Goal: Task Accomplishment & Management: Complete application form

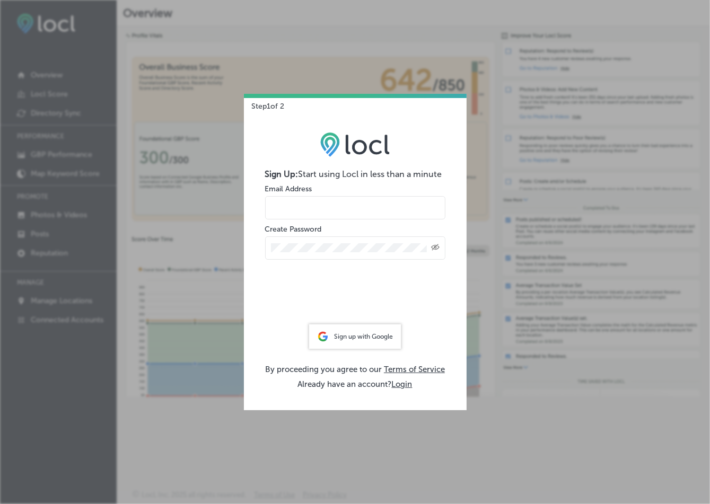
click at [358, 336] on div "Sign up with Google" at bounding box center [355, 336] width 92 height 24
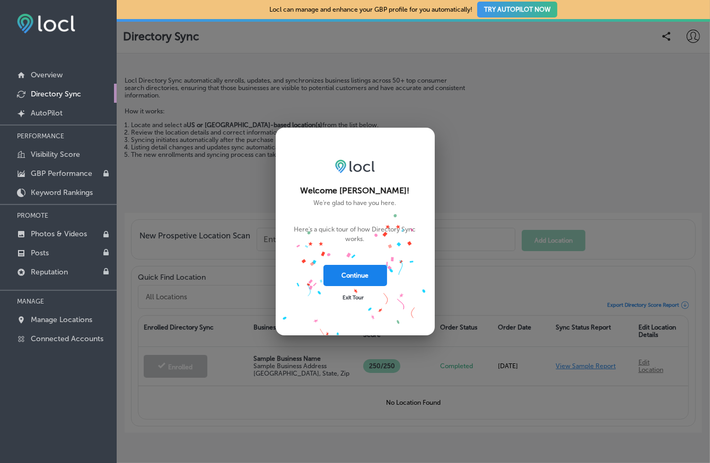
click at [370, 275] on button "Continue" at bounding box center [355, 275] width 64 height 21
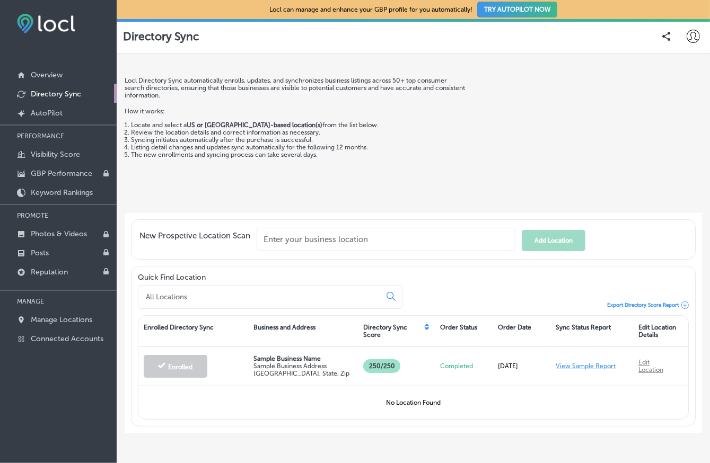
click at [288, 239] on input "text" at bounding box center [386, 239] width 259 height 23
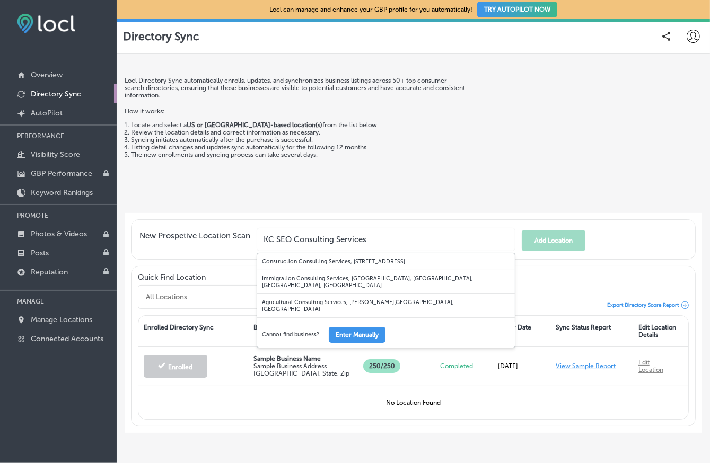
type input "KC SEO Consulting Services"
click at [392, 243] on input "KC SEO Consulting Services" at bounding box center [386, 239] width 259 height 23
click at [357, 339] on button "Enter Manually" at bounding box center [357, 335] width 57 height 16
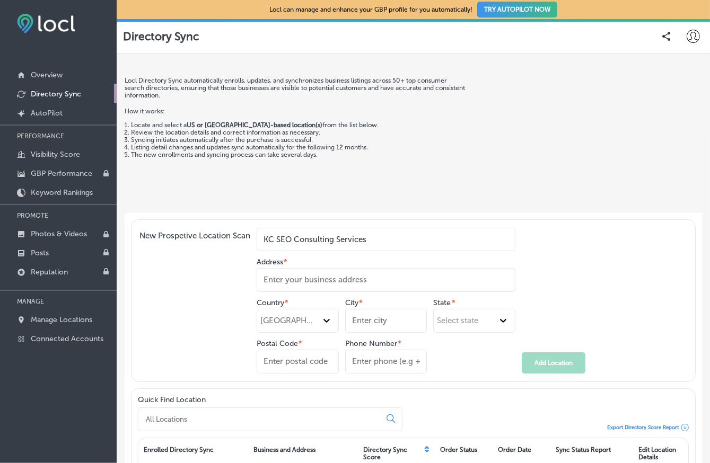
click at [340, 280] on input "Address *" at bounding box center [386, 280] width 259 height 24
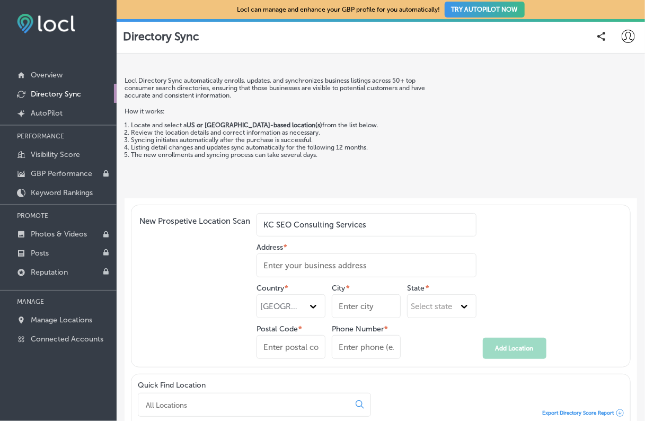
click at [270, 262] on input "Address *" at bounding box center [367, 265] width 220 height 24
paste input "[STREET_ADDRESS],"
type input "[STREET_ADDRESS],"
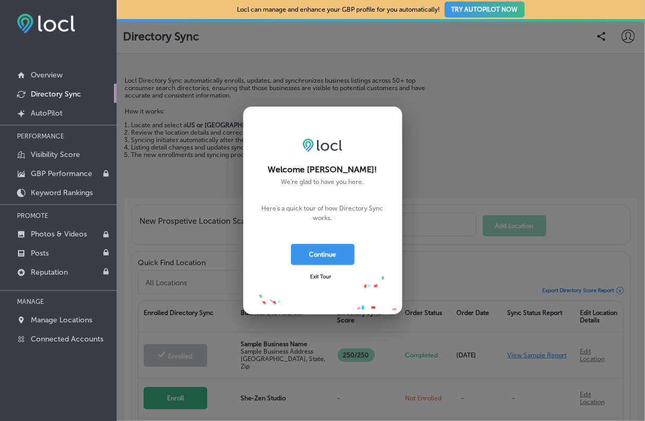
click at [315, 278] on span "Exit Tour" at bounding box center [320, 276] width 21 height 6
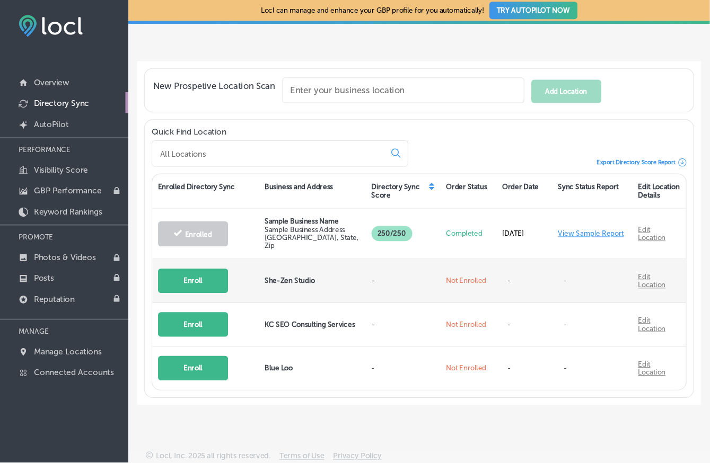
scroll to position [144, 0]
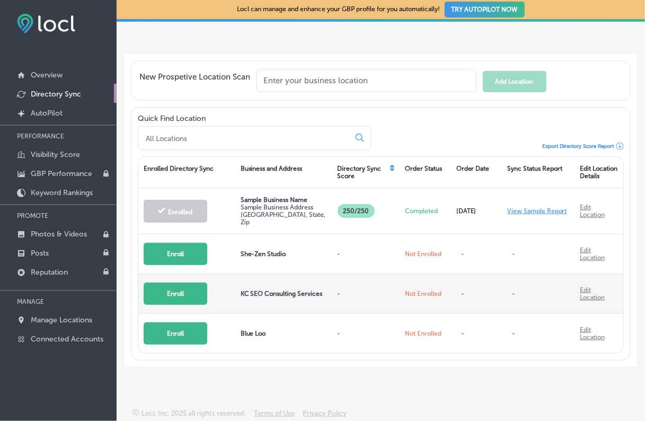
click at [180, 294] on button "Enroll" at bounding box center [176, 294] width 64 height 22
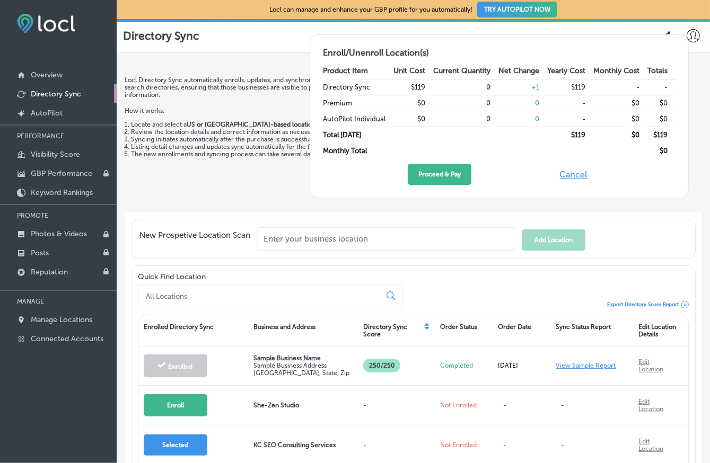
scroll to position [0, 0]
click at [576, 173] on button "Cancel" at bounding box center [574, 174] width 34 height 21
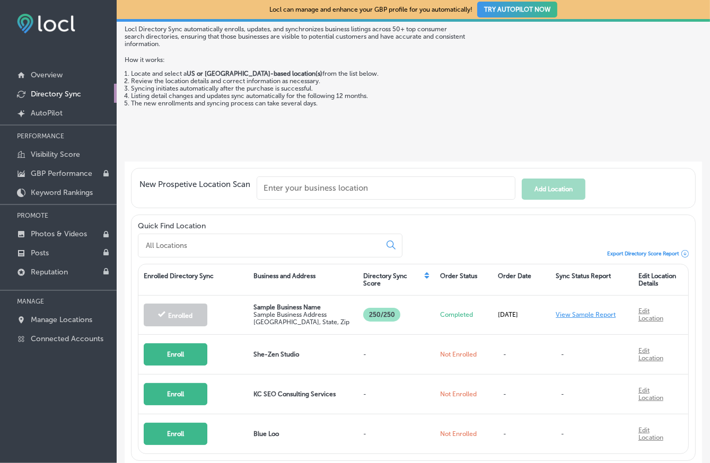
scroll to position [53, 0]
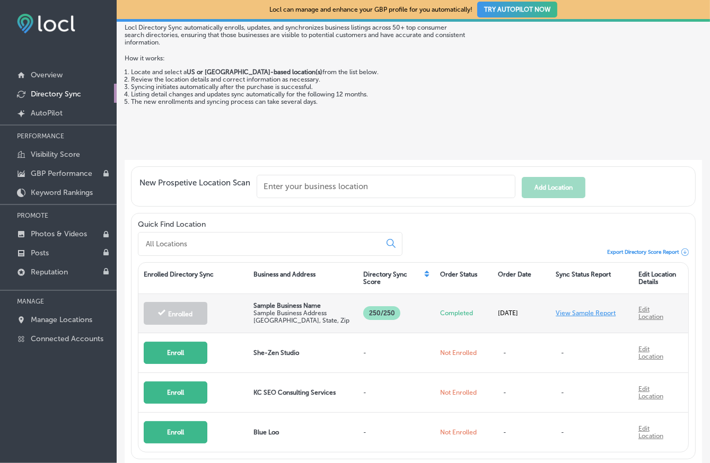
click at [555, 311] on link "View Sample Report" at bounding box center [585, 313] width 60 height 7
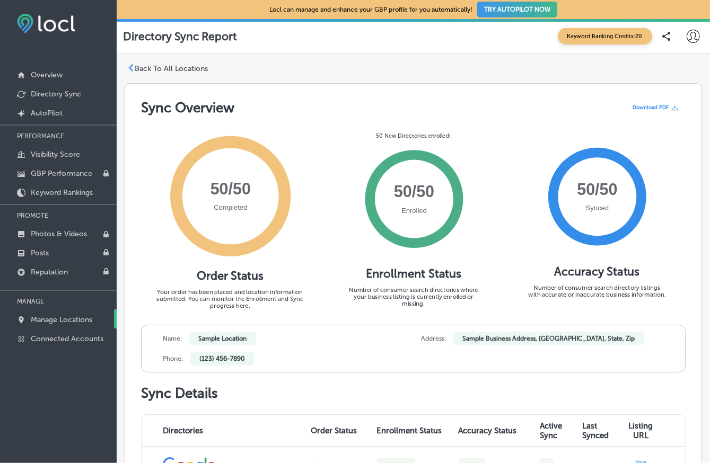
click at [54, 318] on p "Manage Locations" at bounding box center [61, 319] width 61 height 9
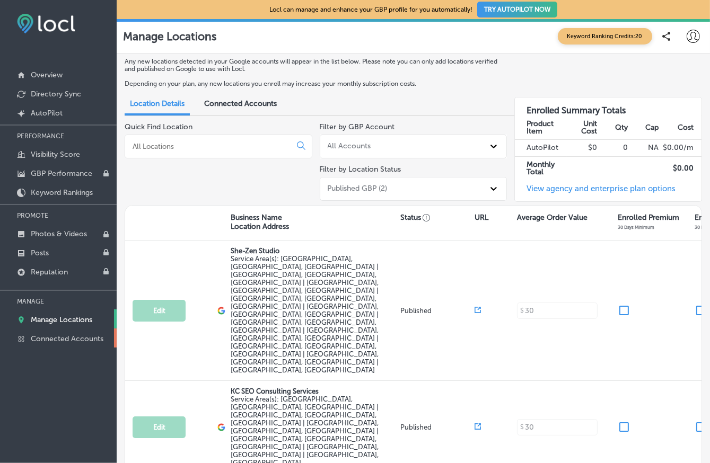
click at [58, 341] on p "Connected Accounts" at bounding box center [67, 338] width 73 height 9
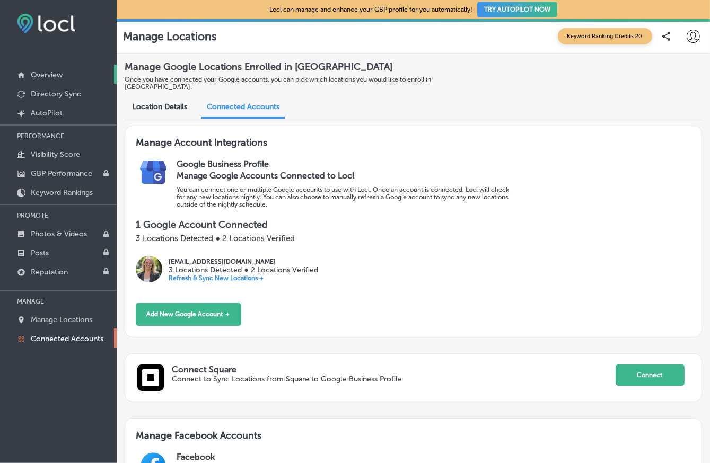
click at [43, 74] on p "Overview" at bounding box center [47, 74] width 32 height 9
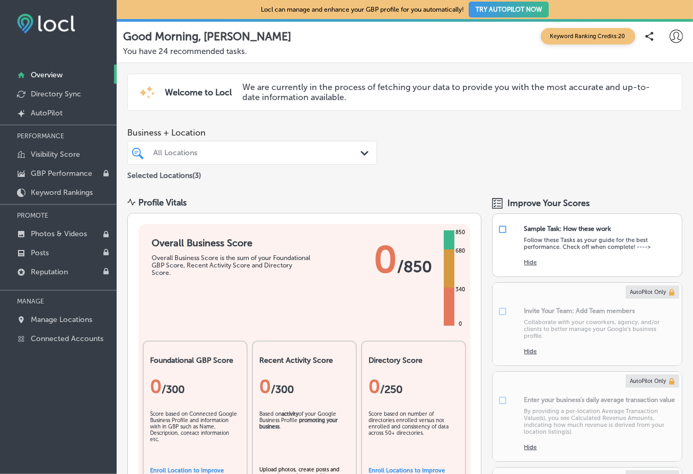
scroll to position [318, 0]
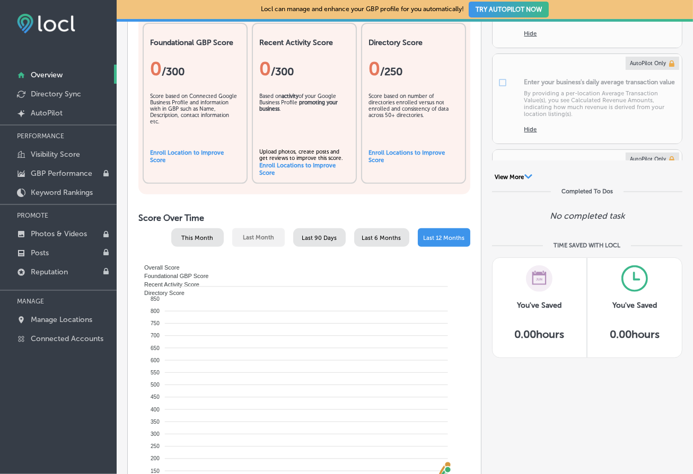
click at [575, 357] on div "You've Saved 0.00 hours" at bounding box center [539, 308] width 95 height 101
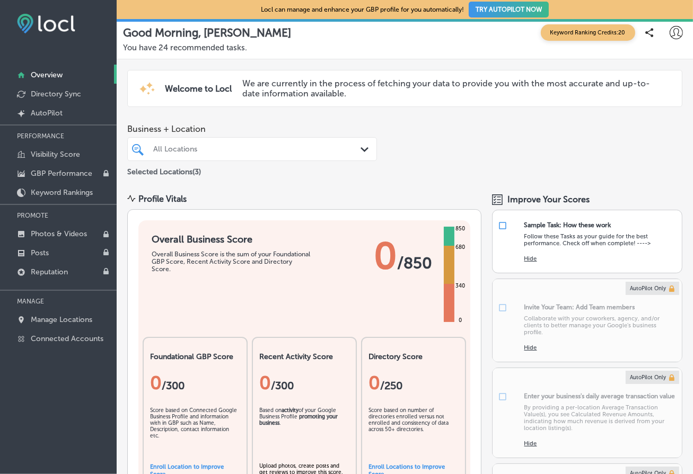
scroll to position [0, 0]
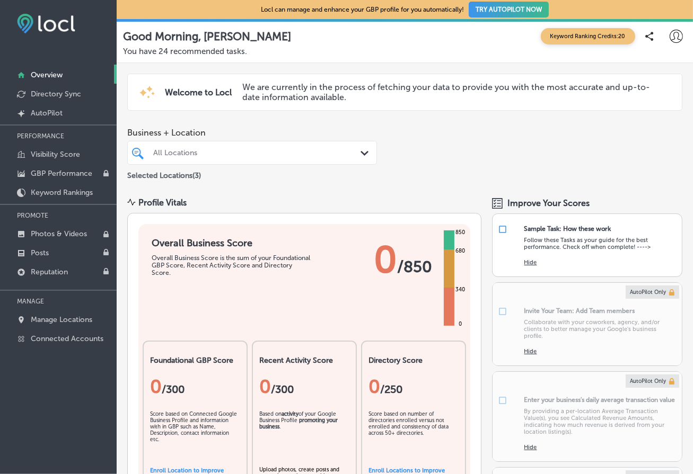
click at [669, 35] on icon at bounding box center [675, 36] width 13 height 13
click at [668, 34] on div at bounding box center [346, 237] width 693 height 474
